Goal: Task Accomplishment & Management: Use online tool/utility

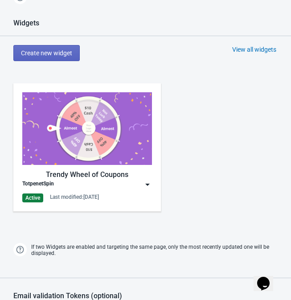
scroll to position [322, 0]
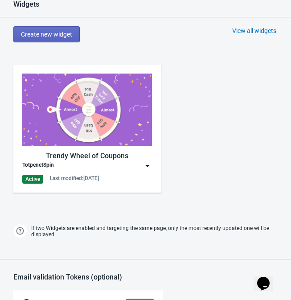
click at [142, 163] on div "TotpenetSpin" at bounding box center [87, 165] width 130 height 9
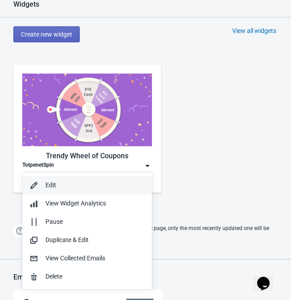
click at [80, 185] on div "Edit" at bounding box center [94, 184] width 99 height 9
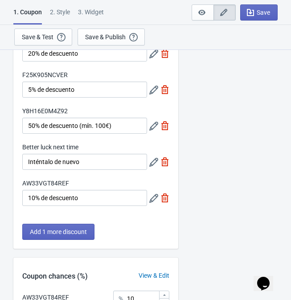
scroll to position [123, 0]
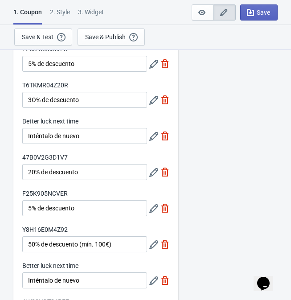
click at [54, 10] on div "2 . Style" at bounding box center [60, 16] width 20 height 16
click at [64, 9] on div "2 . Style" at bounding box center [60, 16] width 20 height 16
click at [61, 11] on div "2 . Style" at bounding box center [60, 16] width 20 height 16
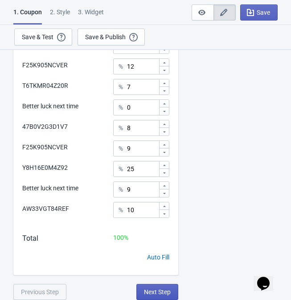
scroll to position [514, 0]
click at [170, 292] on span "Next Step" at bounding box center [157, 291] width 27 height 7
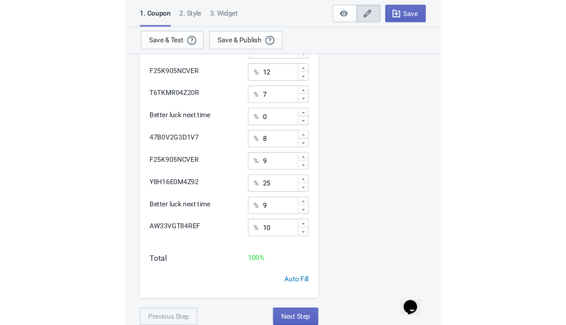
scroll to position [489, 0]
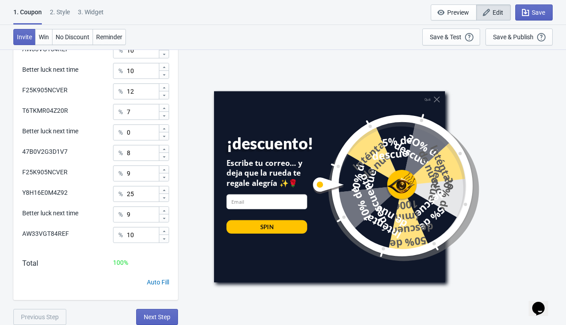
drag, startPoint x: 20, startPoint y: 0, endPoint x: 403, endPoint y: 187, distance: 425.6
click at [290, 187] on div at bounding box center [390, 185] width 158 height 158
click at [290, 186] on div at bounding box center [390, 185] width 158 height 158
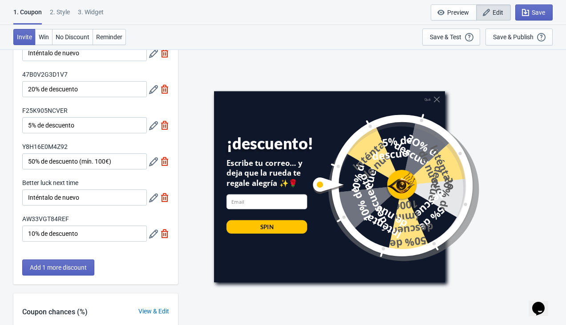
scroll to position [202, 0]
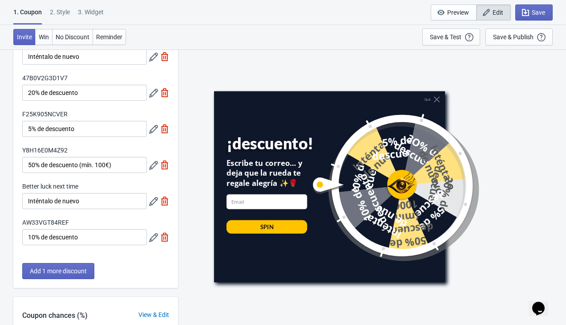
click at [64, 11] on div "2 . Style" at bounding box center [60, 16] width 20 height 16
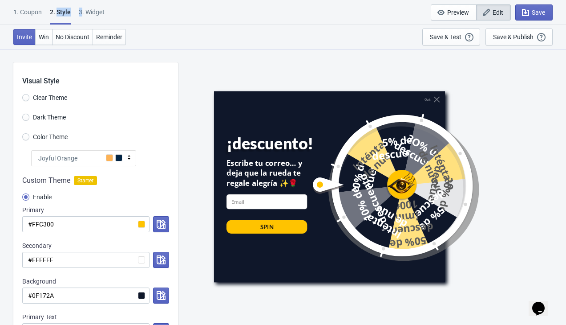
click at [64, 11] on div "2 . Style" at bounding box center [60, 16] width 21 height 17
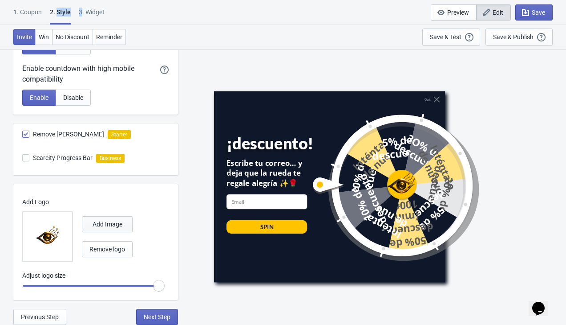
scroll to position [464, 0]
click at [97, 252] on span "Remove logo" at bounding box center [108, 248] width 36 height 7
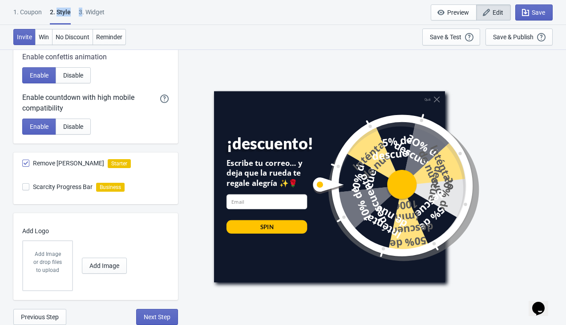
scroll to position [435, 0]
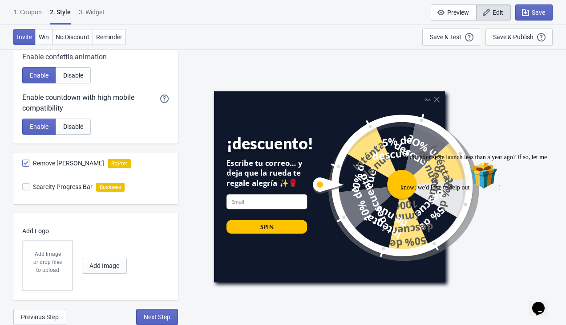
click at [54, 261] on div "or drop files to upload" at bounding box center [47, 266] width 31 height 16
click at [94, 267] on span "Add Image" at bounding box center [105, 265] width 30 height 7
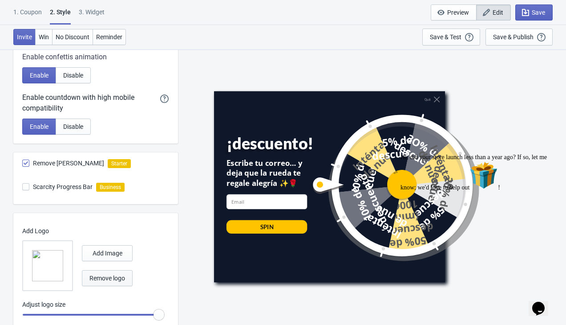
click at [103, 277] on span "Remove logo" at bounding box center [108, 277] width 36 height 7
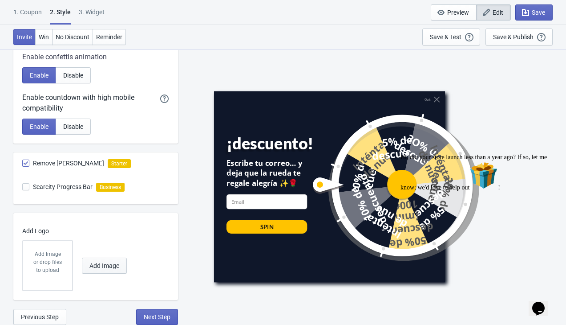
click at [96, 269] on span "Add Image" at bounding box center [105, 265] width 30 height 7
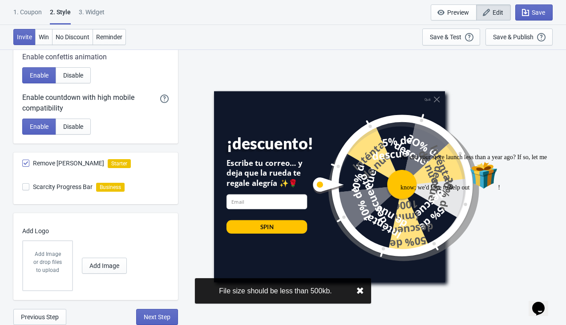
click at [290, 290] on button "✖︎" at bounding box center [360, 290] width 8 height 11
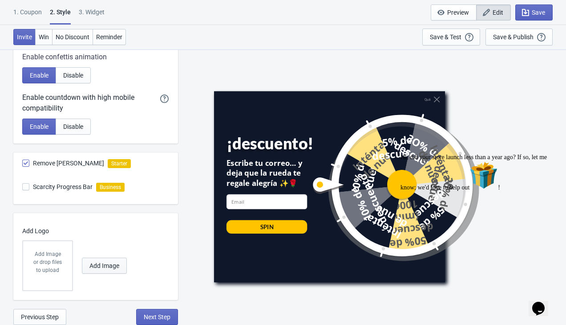
click at [101, 262] on span "Add Image" at bounding box center [105, 265] width 30 height 7
click at [93, 267] on span "Add Image" at bounding box center [105, 265] width 30 height 7
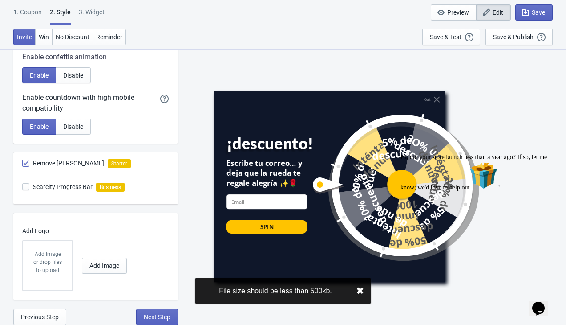
click at [290, 289] on button "✖︎" at bounding box center [360, 290] width 8 height 11
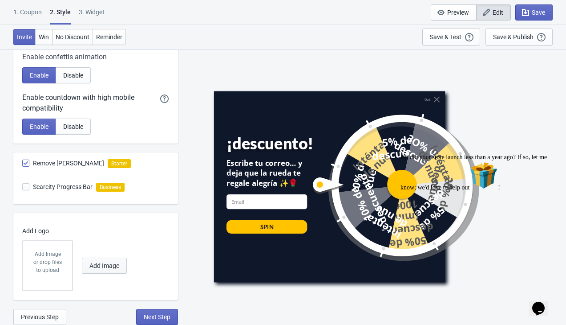
click at [115, 266] on span "Add Image" at bounding box center [105, 265] width 30 height 7
radio input "true"
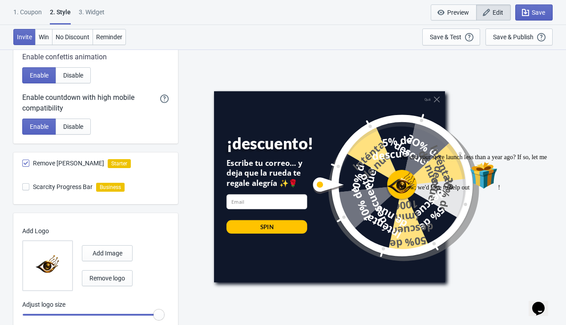
click at [290, 15] on span "Preview" at bounding box center [459, 12] width 22 height 7
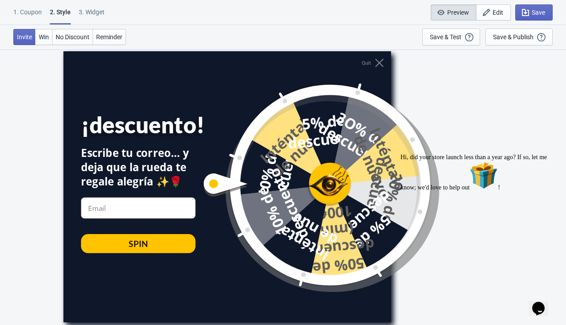
scroll to position [49, 0]
click at [290, 58] on div "Quit ¡descuento! Escribe tu correo… y deja que la rueda te regale alegría ✨🌹 em…" at bounding box center [227, 186] width 328 height 271
click at [290, 14] on span "Save" at bounding box center [538, 12] width 13 height 7
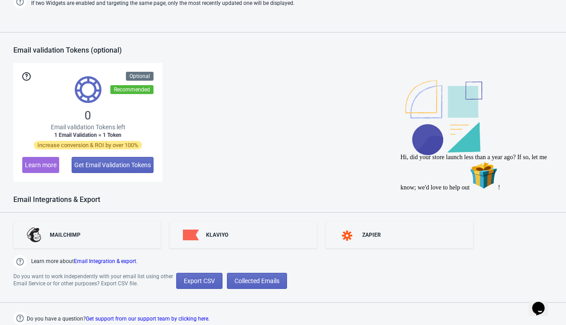
scroll to position [619, 0]
